Goal: Ask a question: Seek information or help from site administrators or community

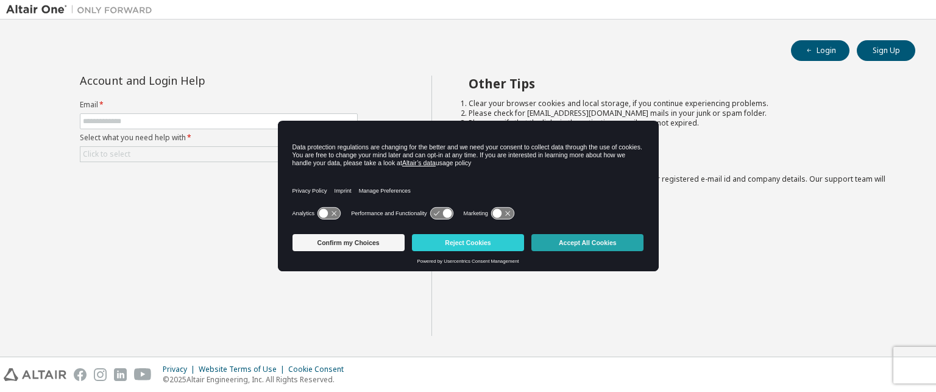
click at [575, 242] on button "Accept All Cookies" at bounding box center [588, 242] width 112 height 17
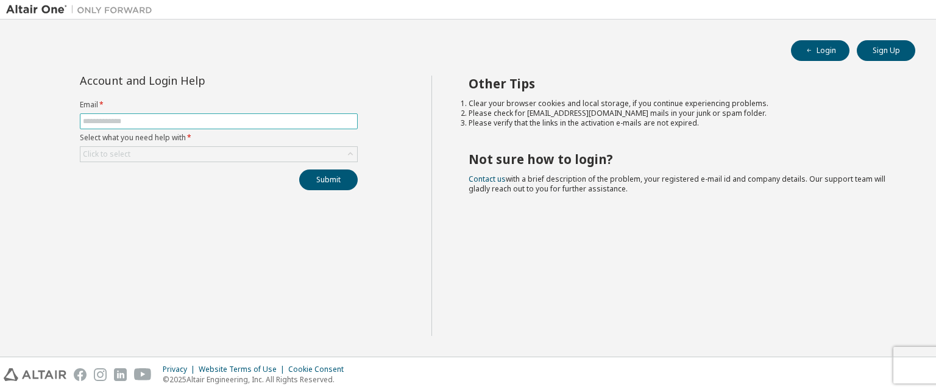
click at [162, 121] on input "text" at bounding box center [219, 121] width 272 height 10
type input "**********"
click at [278, 183] on div "Submit" at bounding box center [219, 179] width 278 height 21
click at [332, 180] on button "Submit" at bounding box center [328, 179] width 59 height 21
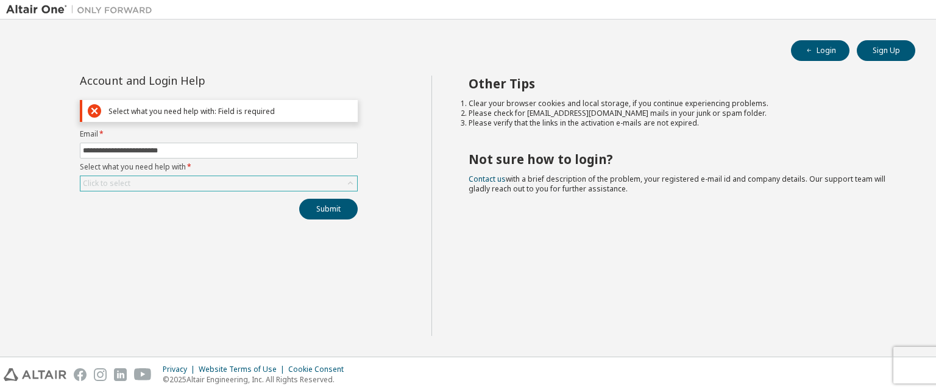
click at [345, 183] on icon at bounding box center [350, 183] width 12 height 12
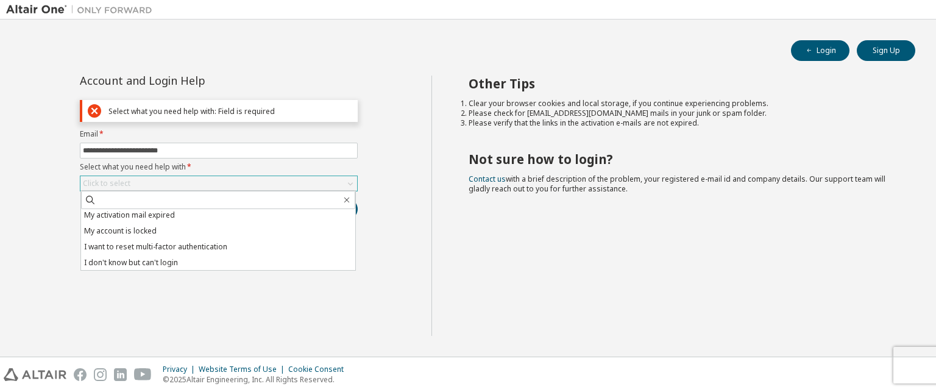
scroll to position [34, 0]
click at [199, 263] on li "I don't know but can't login" at bounding box center [218, 262] width 274 height 16
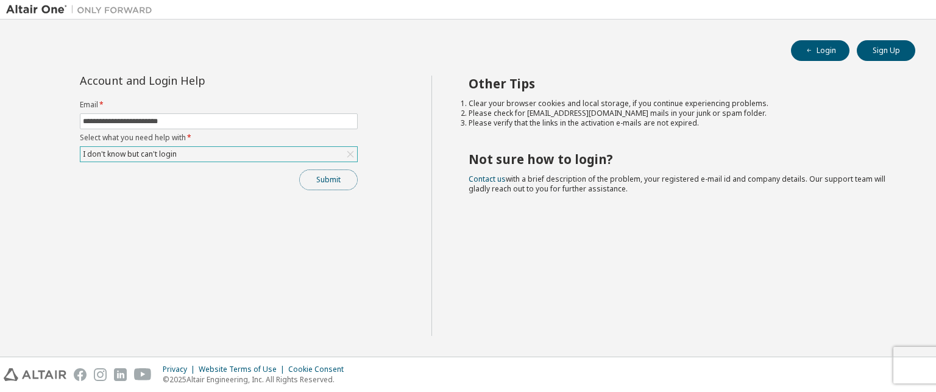
click at [327, 177] on button "Submit" at bounding box center [328, 179] width 59 height 21
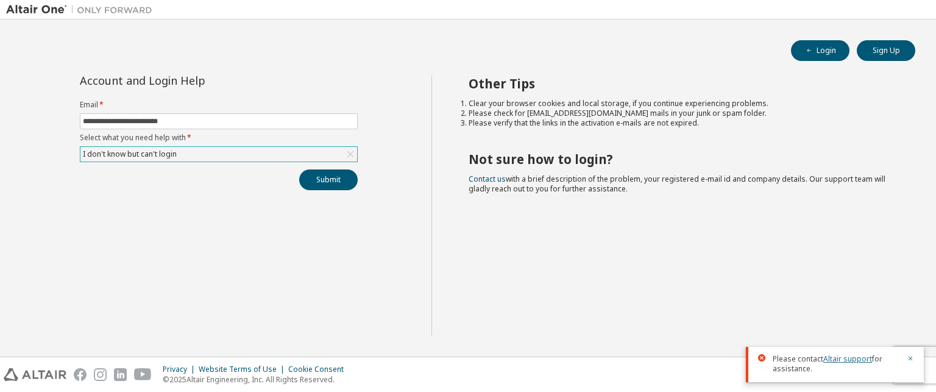
click at [844, 360] on link "Altair support" at bounding box center [848, 359] width 49 height 10
click at [909, 360] on icon "button" at bounding box center [911, 359] width 4 height 4
click at [756, 321] on div "Other Tips Clear your browser cookies and local storage, if you continue experi…" at bounding box center [681, 206] width 499 height 260
click at [351, 154] on icon at bounding box center [350, 154] width 12 height 12
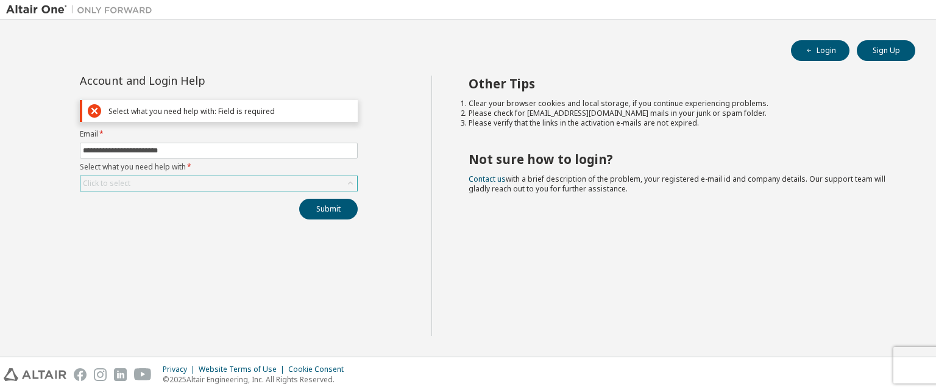
click at [351, 184] on icon at bounding box center [350, 183] width 12 height 12
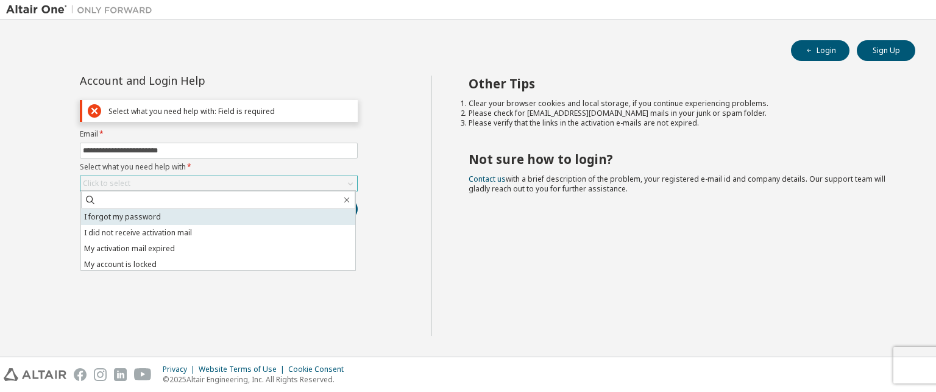
click at [194, 219] on li "I forgot my password" at bounding box center [218, 217] width 274 height 16
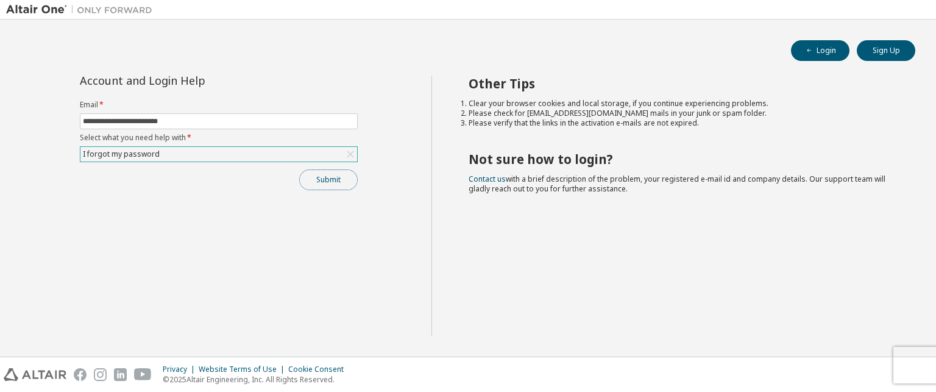
click at [327, 184] on button "Submit" at bounding box center [328, 179] width 59 height 21
click at [174, 154] on div "I forgot my password" at bounding box center [218, 154] width 277 height 15
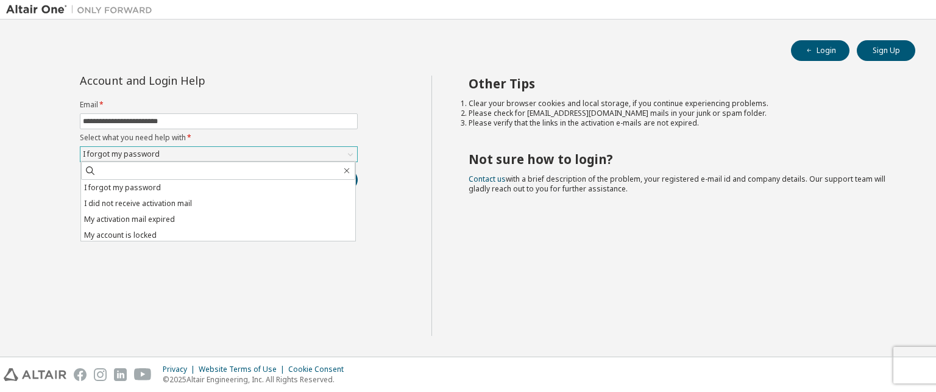
click at [174, 154] on div "I forgot my password" at bounding box center [218, 154] width 277 height 15
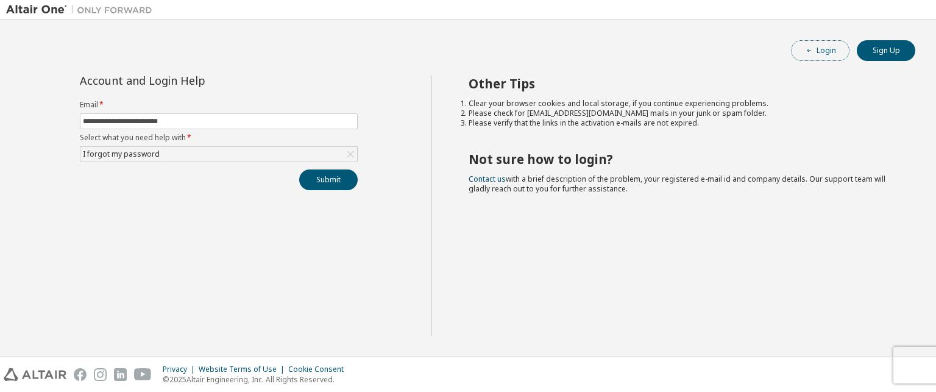
click at [824, 53] on button "Login" at bounding box center [820, 50] width 59 height 21
